Goal: Task Accomplishment & Management: Use online tool/utility

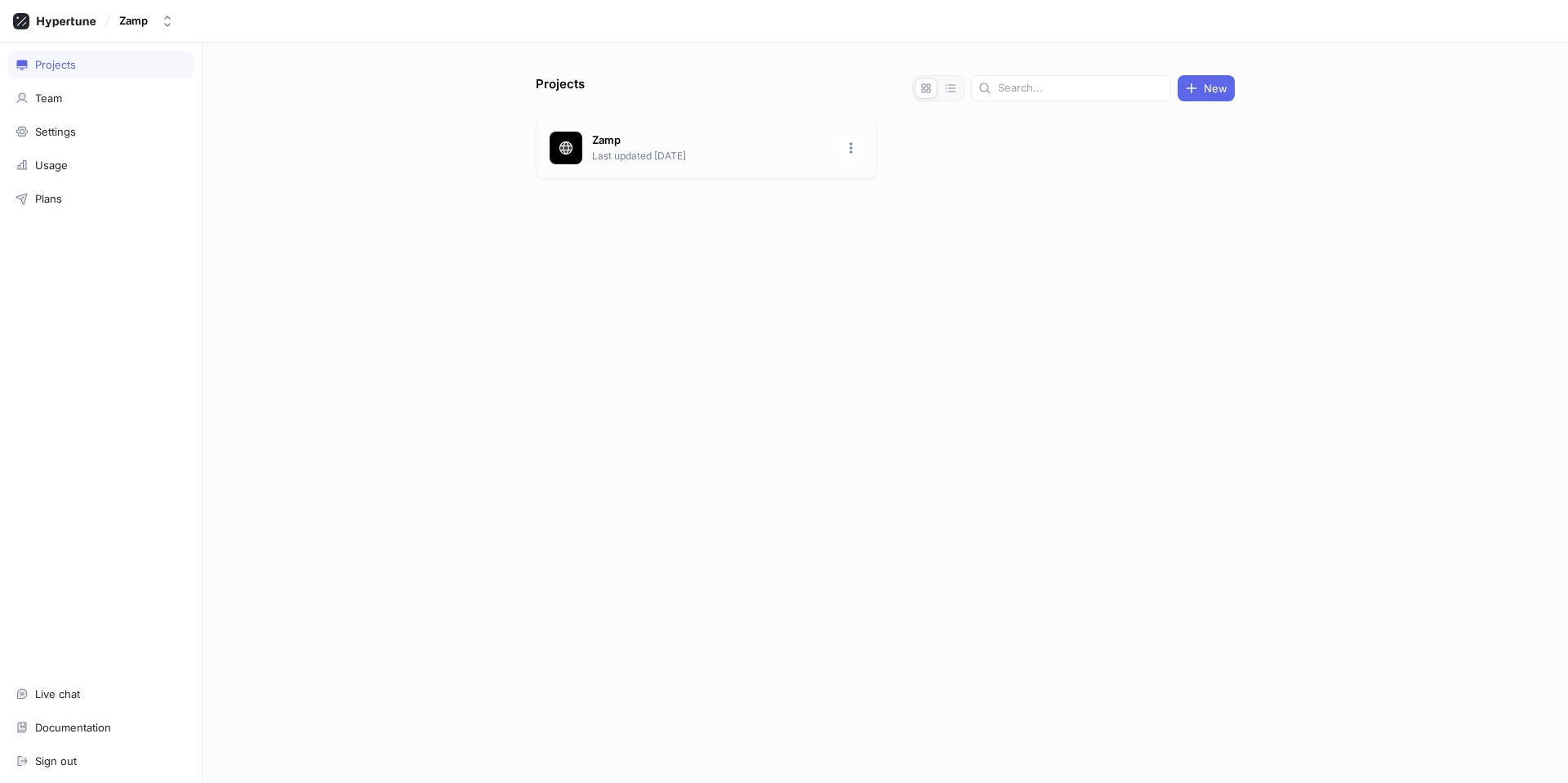
click at [651, 156] on p "Last updated [DATE]" at bounding box center [709, 155] width 236 height 14
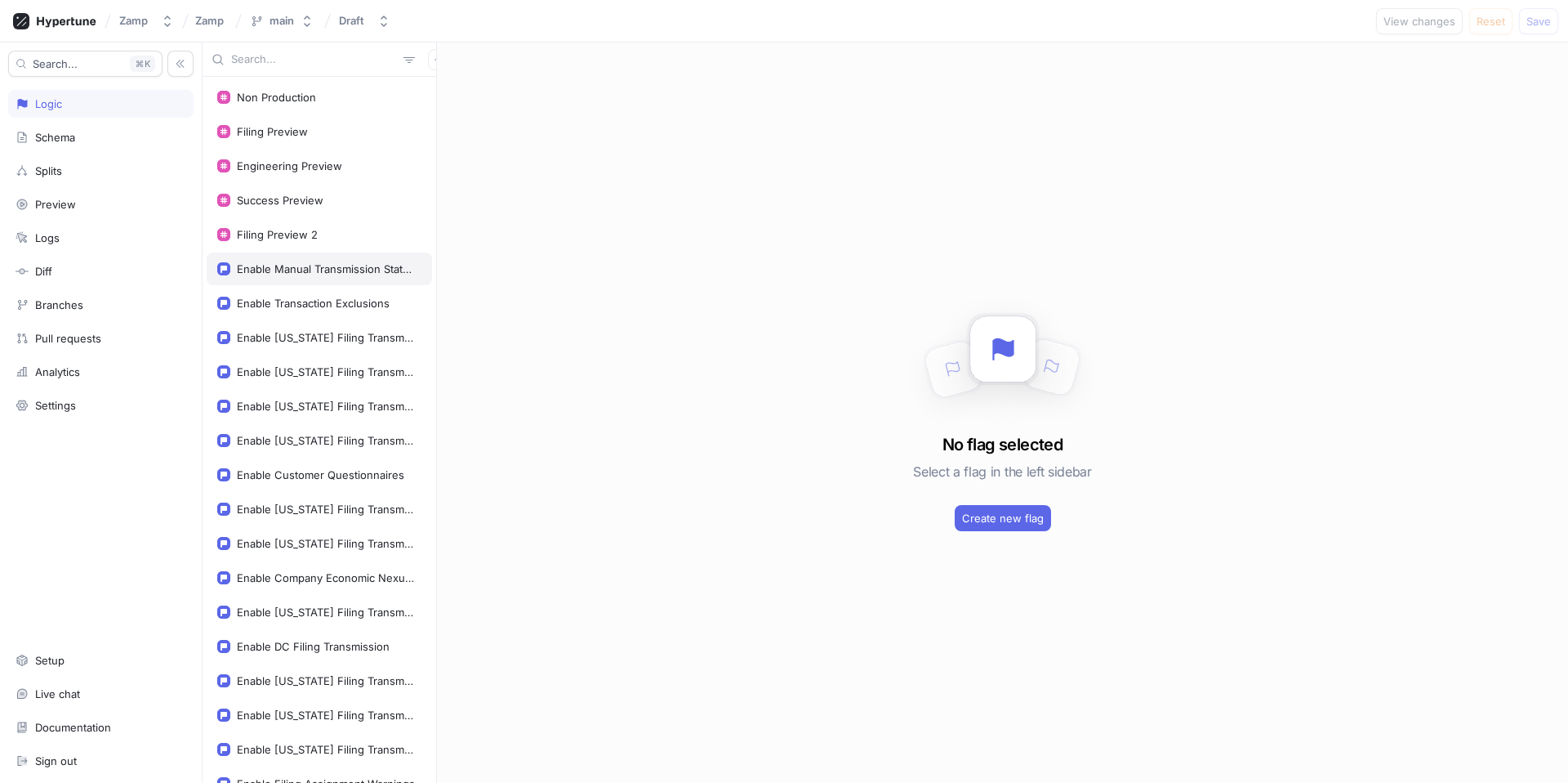
click at [331, 277] on div "Enable Manual Transmission Status Update" at bounding box center [319, 269] width 225 height 32
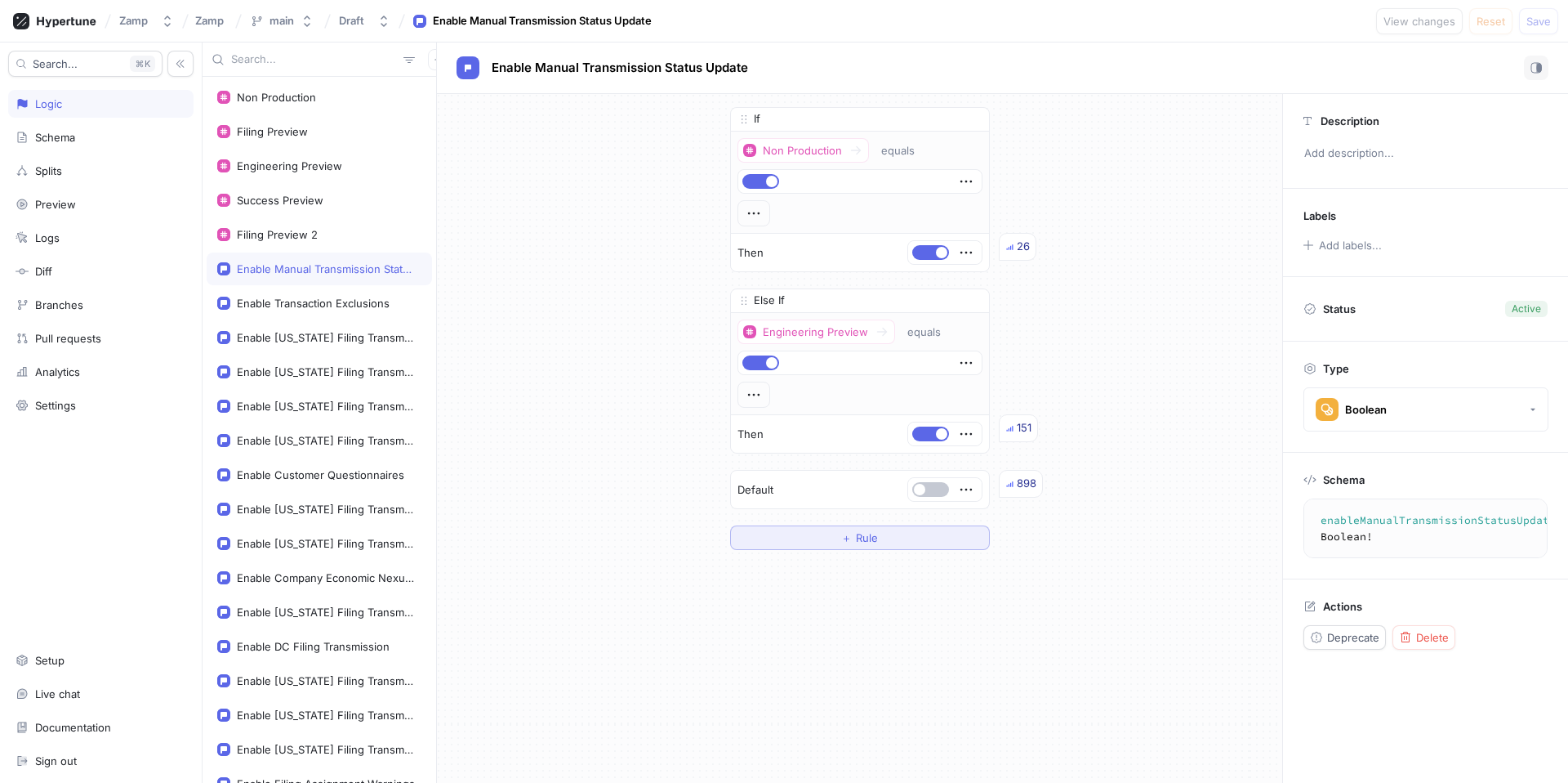
click at [883, 536] on button "＋ Rule" at bounding box center [860, 538] width 259 height 25
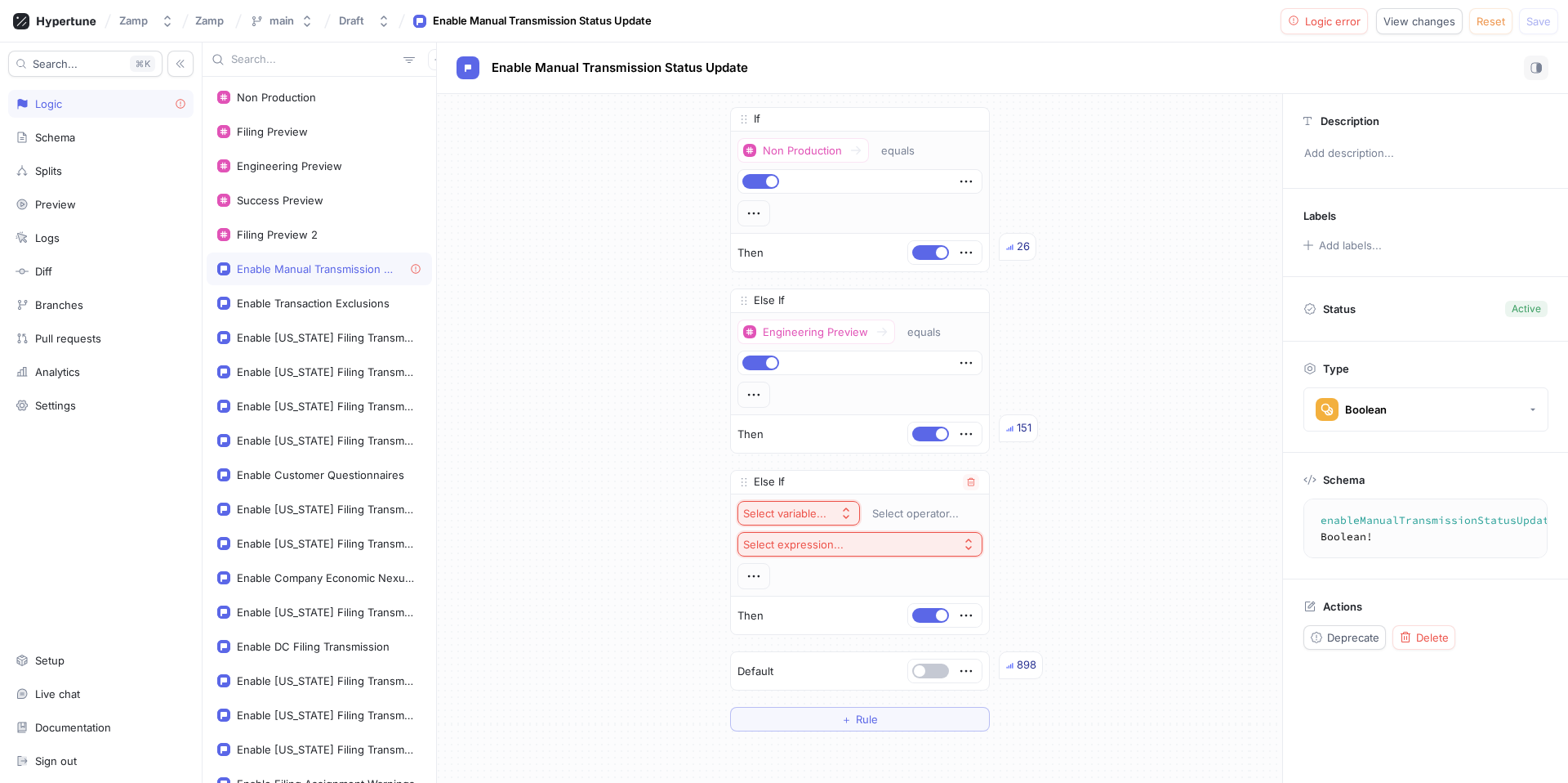
click at [801, 519] on div "Select variable..." at bounding box center [784, 513] width 84 height 14
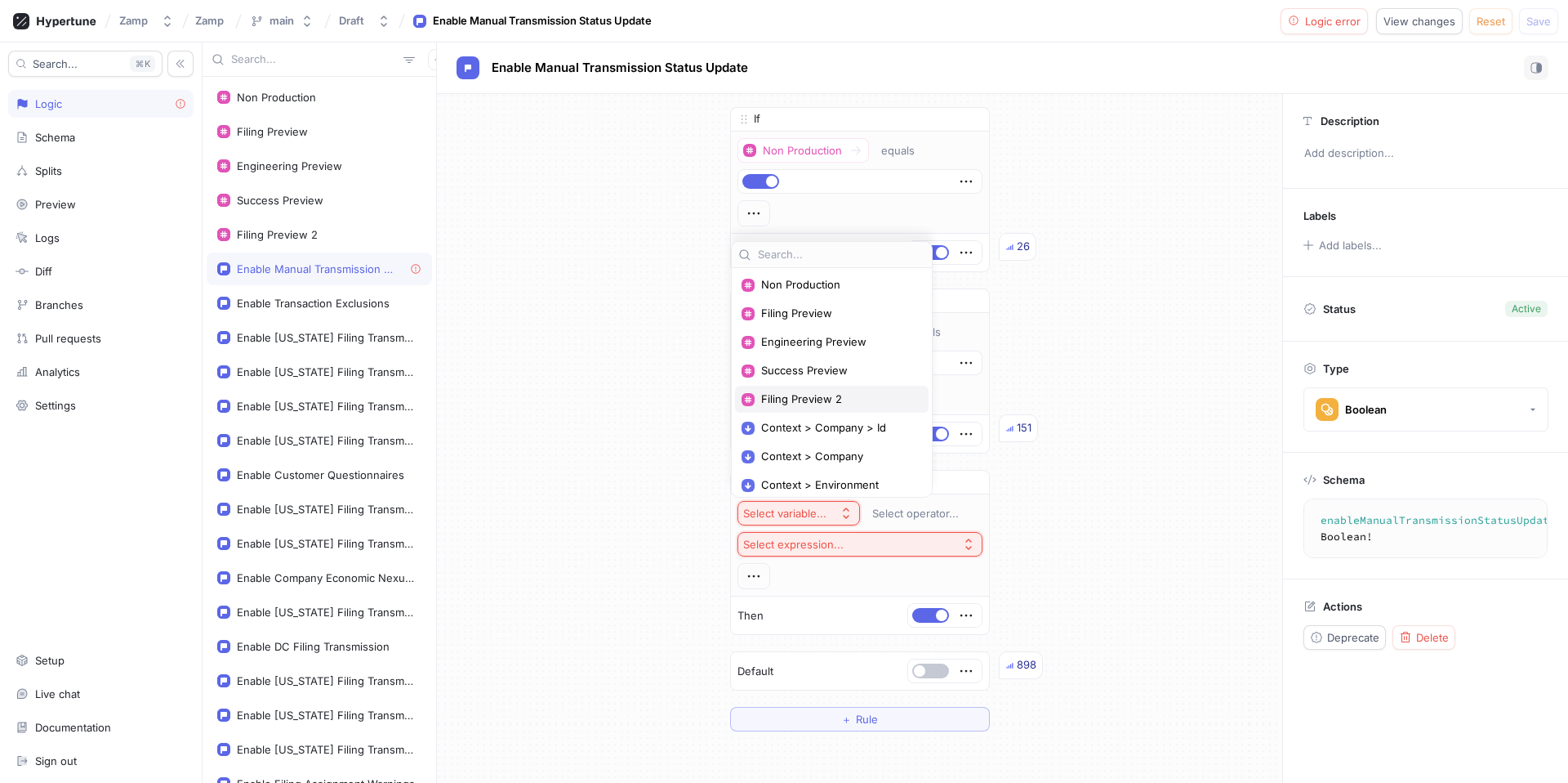
click at [853, 399] on span "Filing Preview 2" at bounding box center [837, 399] width 153 height 14
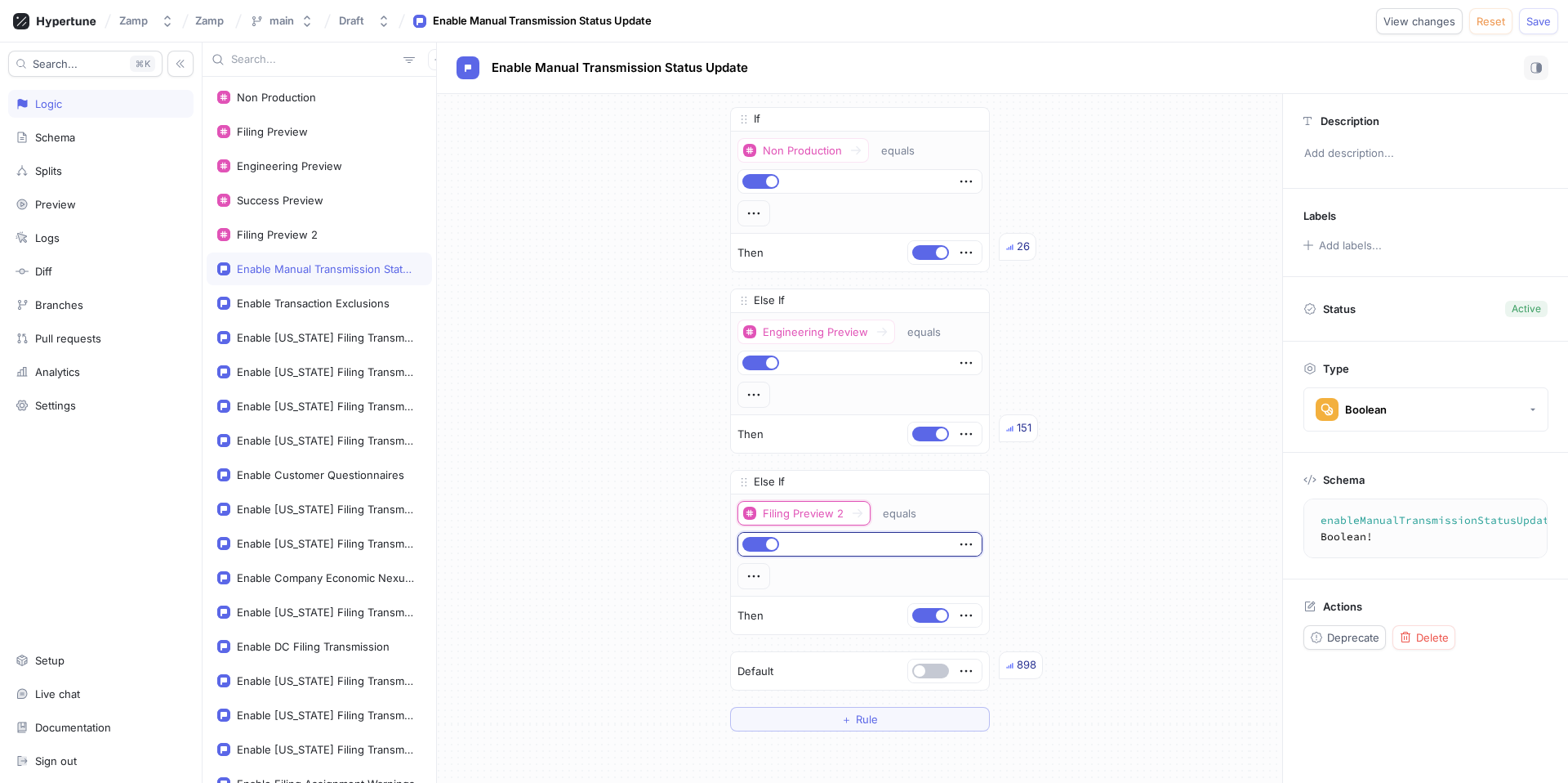
scroll to position [166, 0]
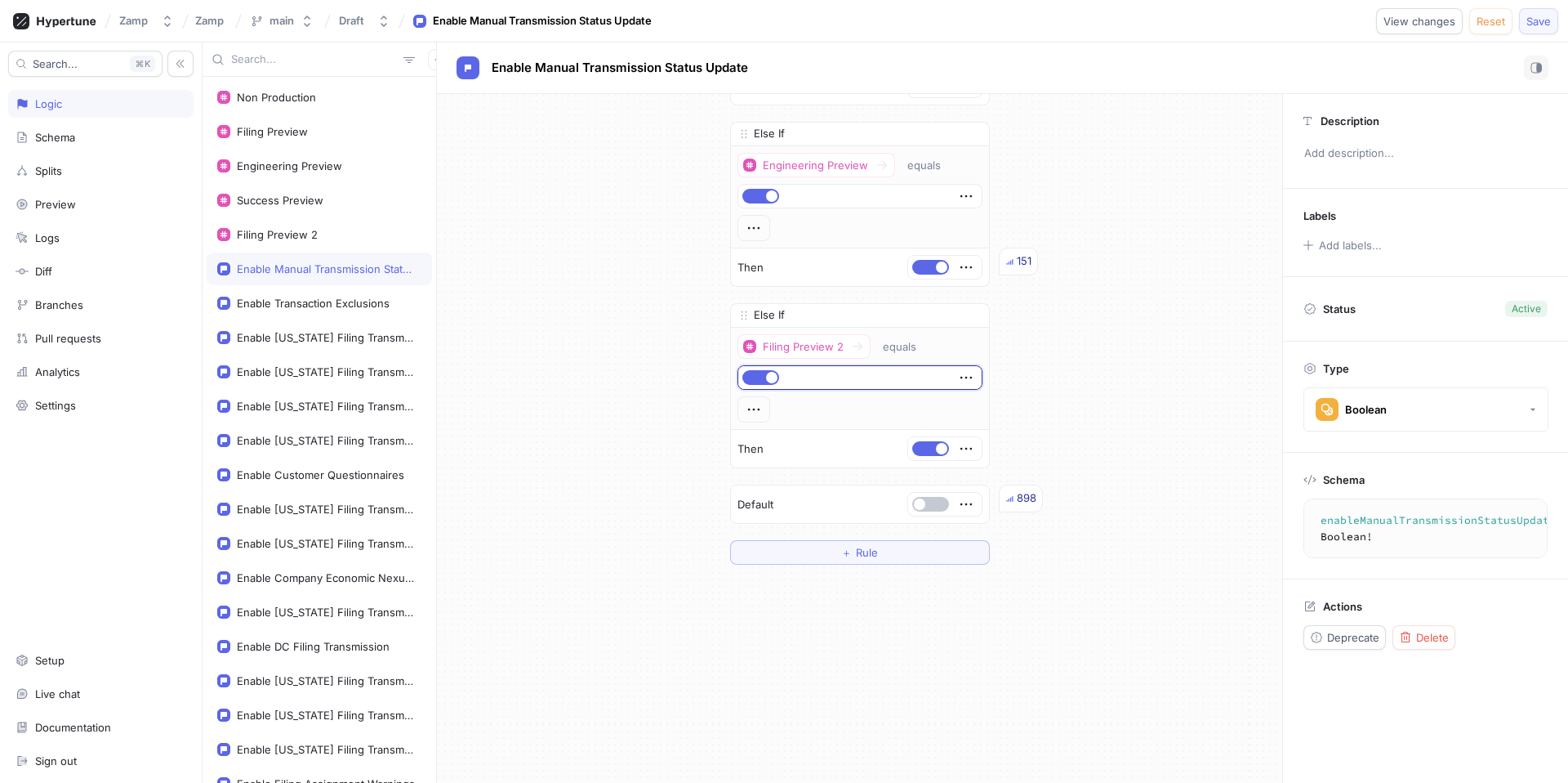
click at [1551, 22] on button "Save" at bounding box center [1538, 22] width 39 height 27
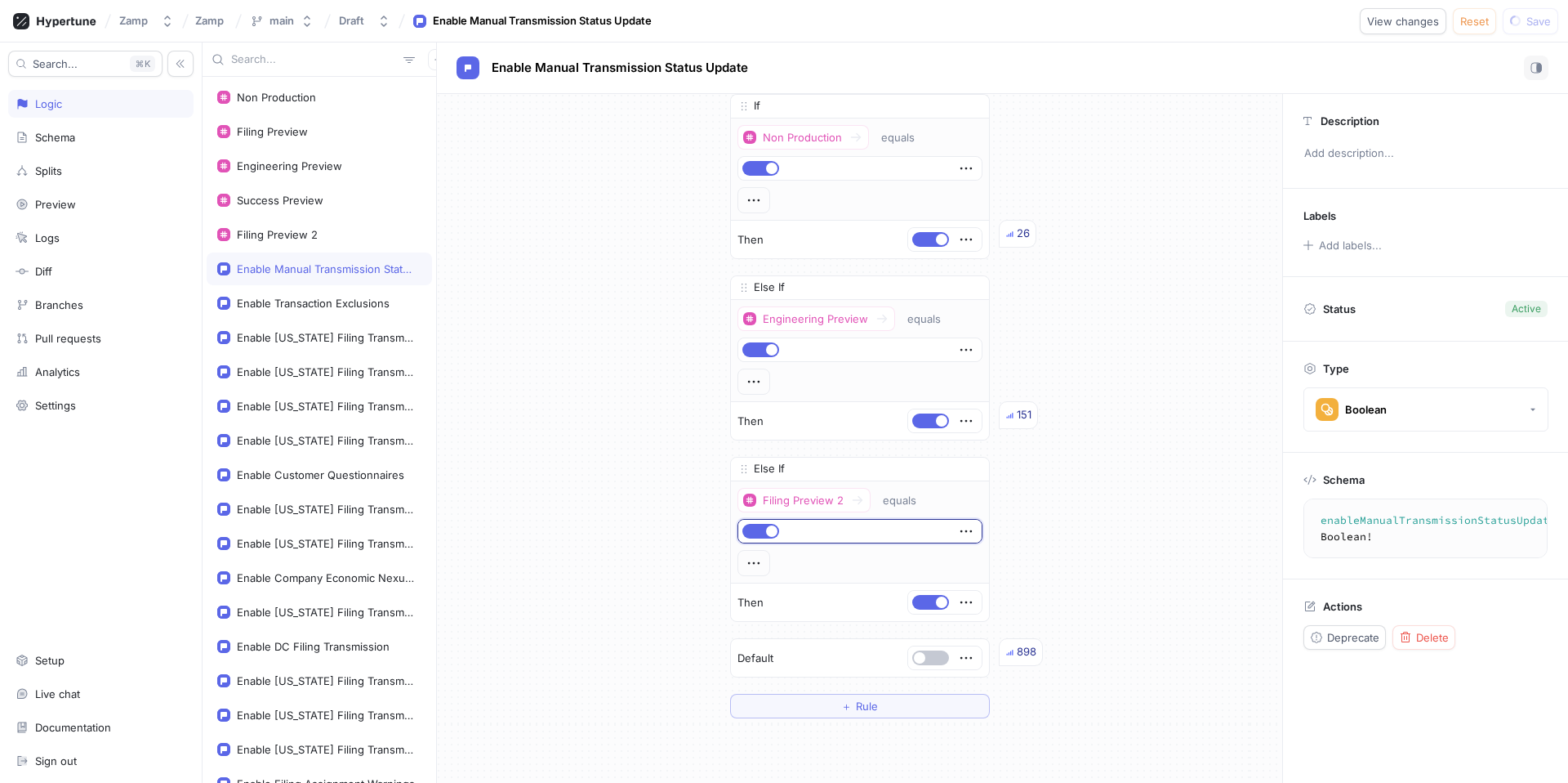
scroll to position [0, 0]
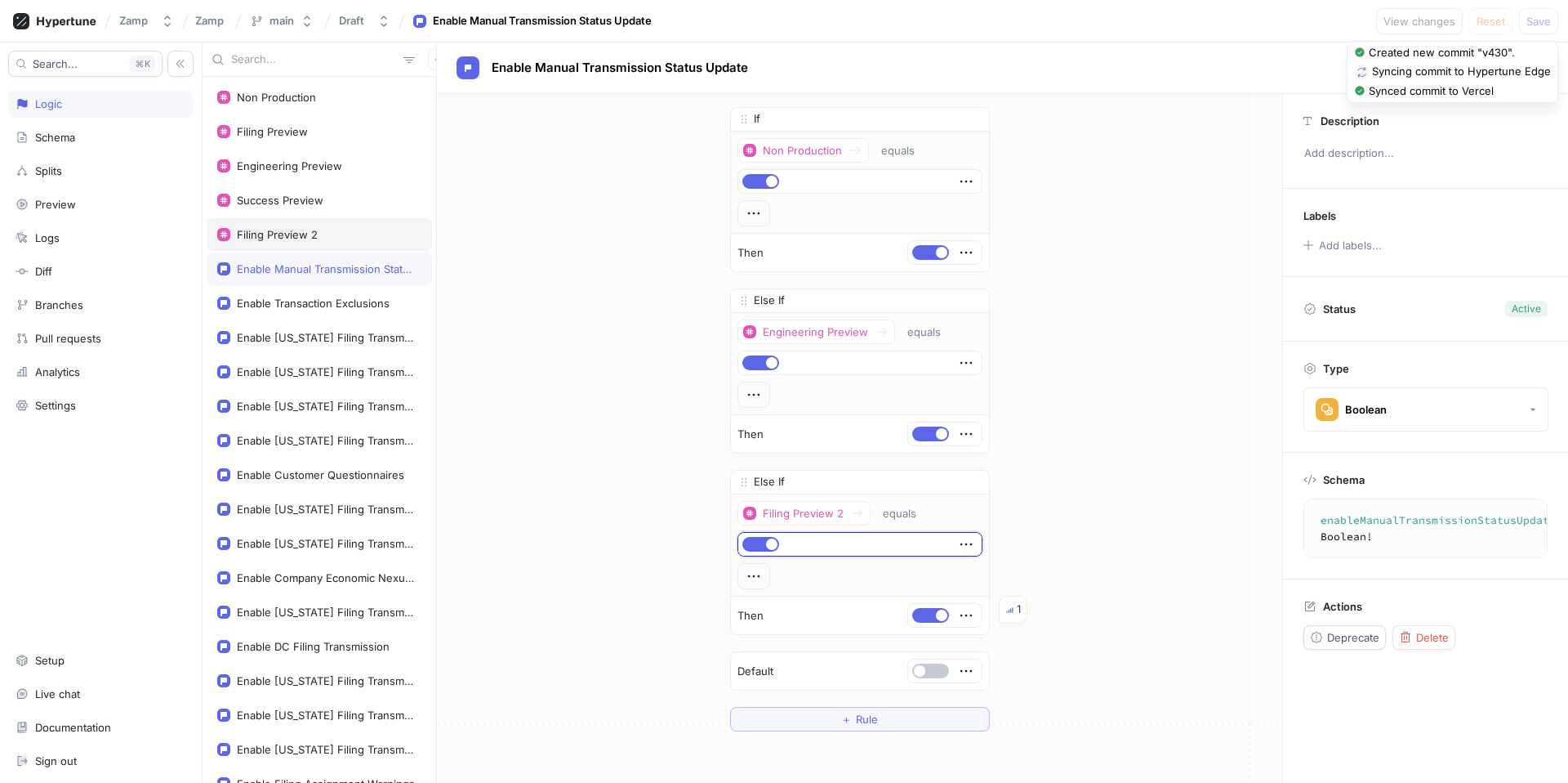
click at [276, 233] on div "Filing Preview 2" at bounding box center [276, 235] width 81 height 13
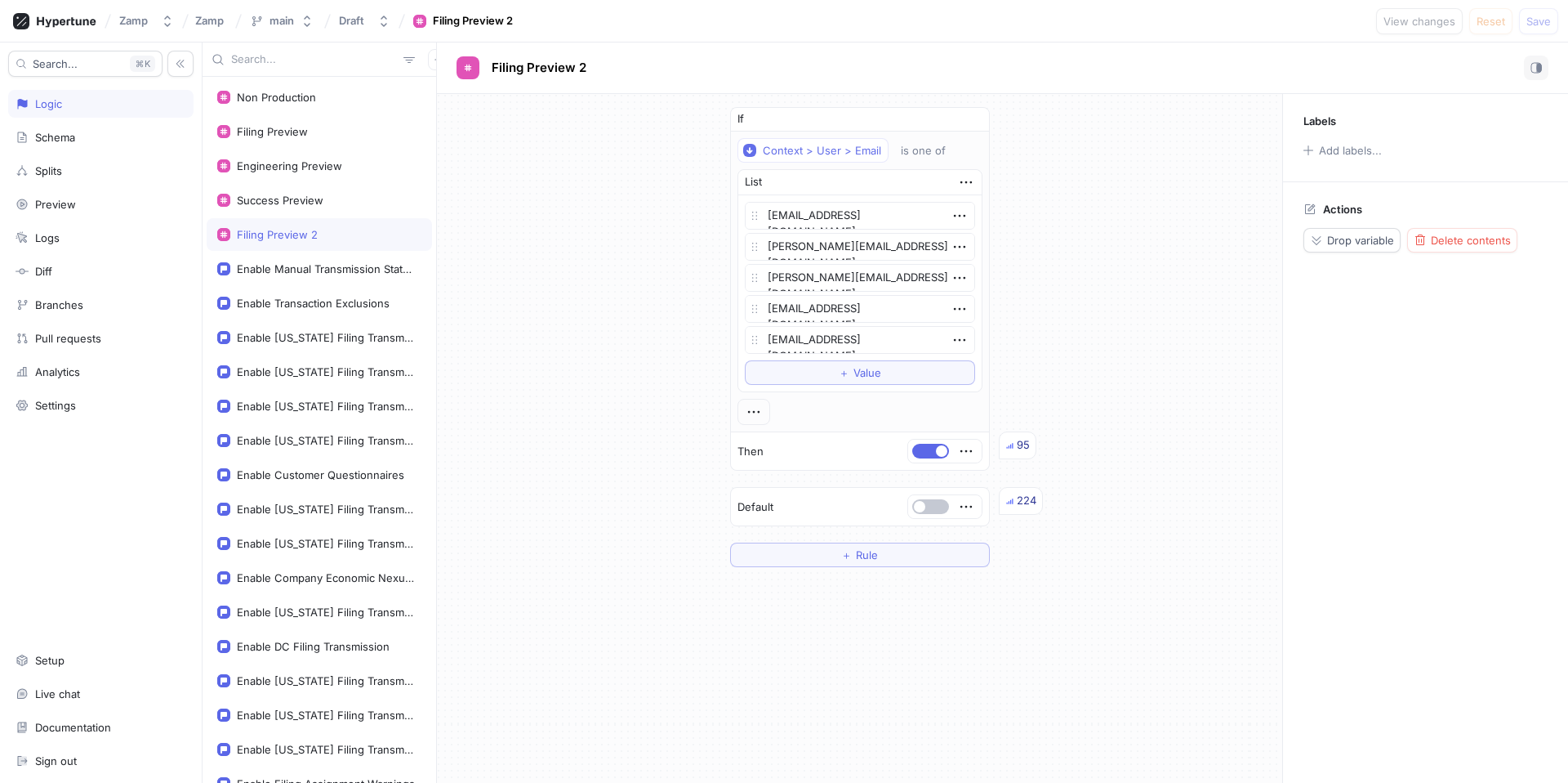
type textarea "x"
